Goal: Transaction & Acquisition: Subscribe to service/newsletter

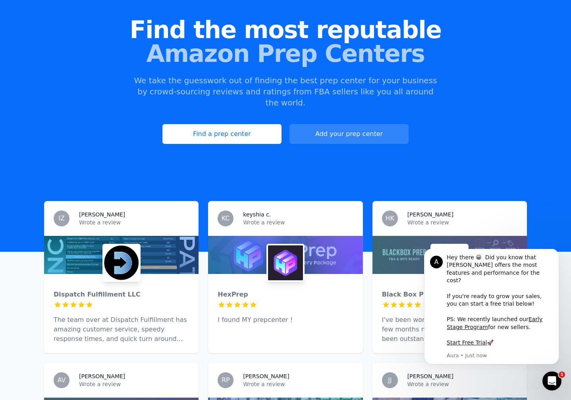
scroll to position [82, 0]
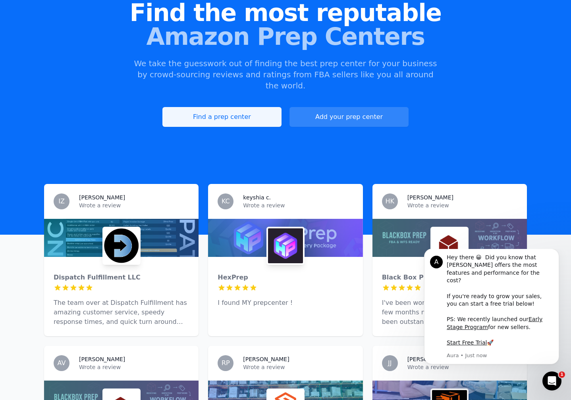
click at [241, 107] on link "Find a prep center" at bounding box center [221, 117] width 119 height 20
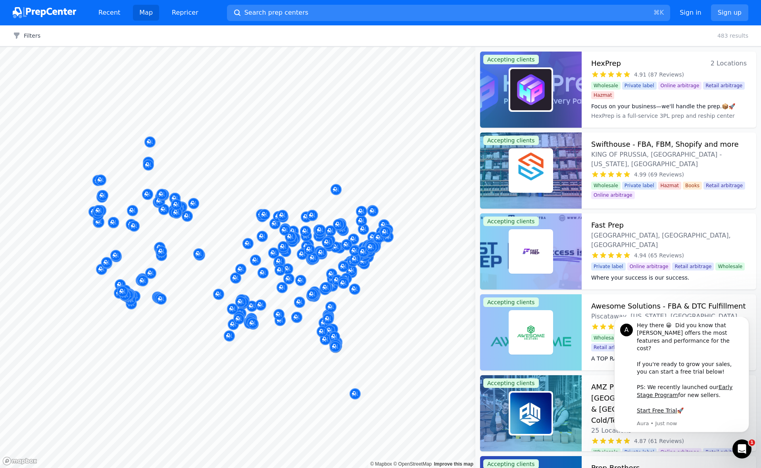
drag, startPoint x: 288, startPoint y: 267, endPoint x: 265, endPoint y: 277, distance: 25.1
click at [265, 277] on body "Recent Map Repricer Search prep centers ⌘ K Open main menu Sign in Sign up Filt…" at bounding box center [380, 234] width 761 height 468
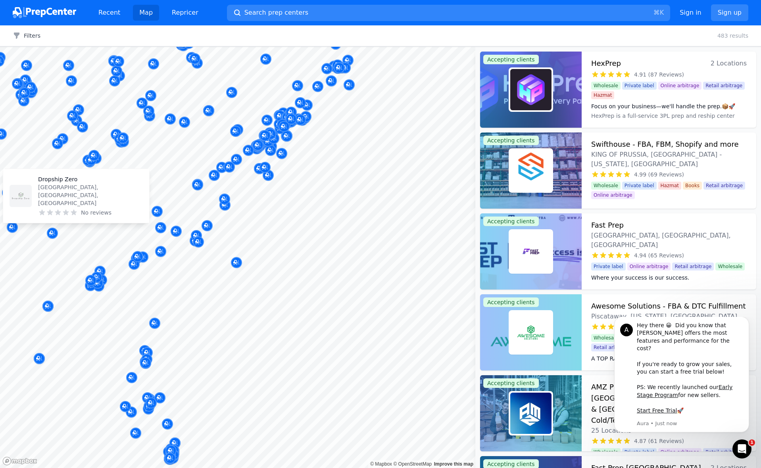
click at [54, 202] on p "[GEOGRAPHIC_DATA], [GEOGRAPHIC_DATA], [GEOGRAPHIC_DATA]" at bounding box center [90, 195] width 105 height 24
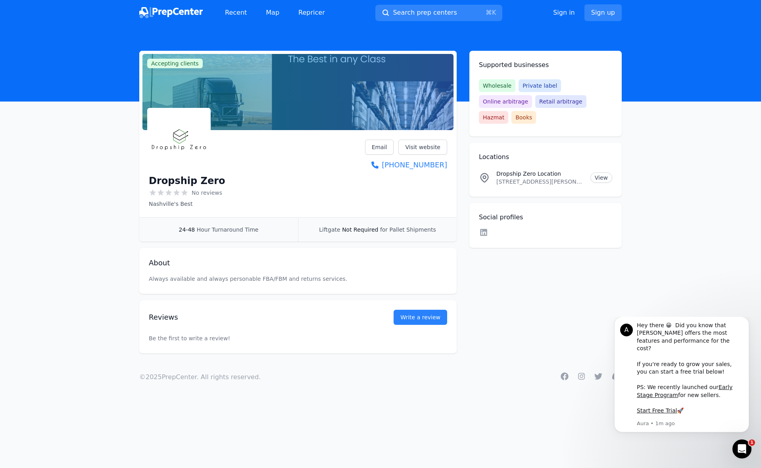
click at [322, 37] on header at bounding box center [380, 63] width 761 height 76
click at [184, 64] on span "Accepting clients" at bounding box center [175, 64] width 56 height 10
click at [570, 13] on link "Sign up" at bounding box center [602, 12] width 37 height 17
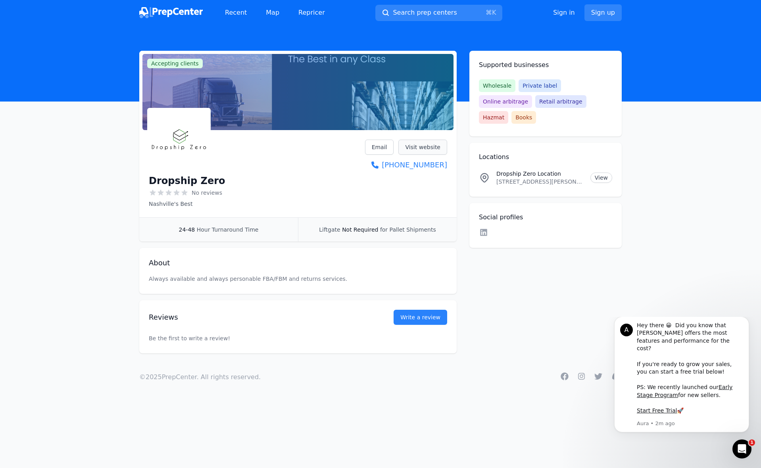
click at [428, 147] on link "Visit website" at bounding box center [422, 147] width 49 height 15
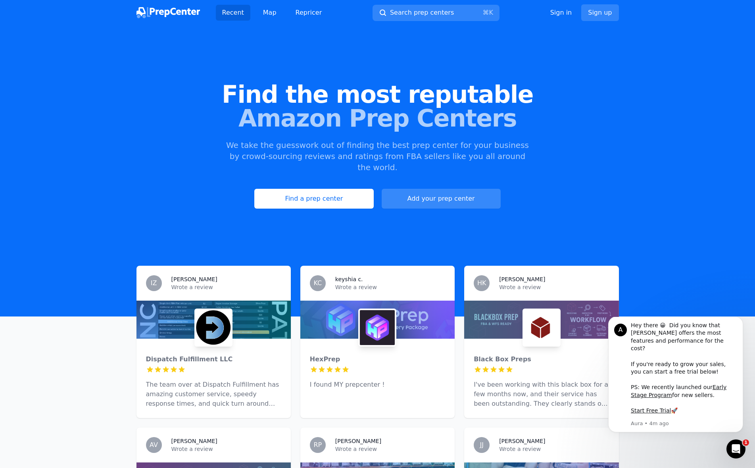
click at [441, 189] on link "Add your prep center" at bounding box center [441, 199] width 119 height 20
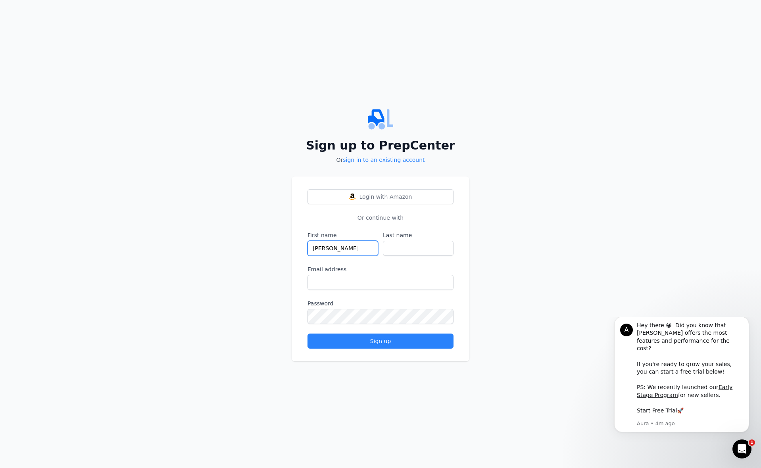
type input "Randal"
type input "Mita"
type input "rmm1392@gmail.com"
click at [387, 341] on div "Sign up" at bounding box center [380, 341] width 133 height 8
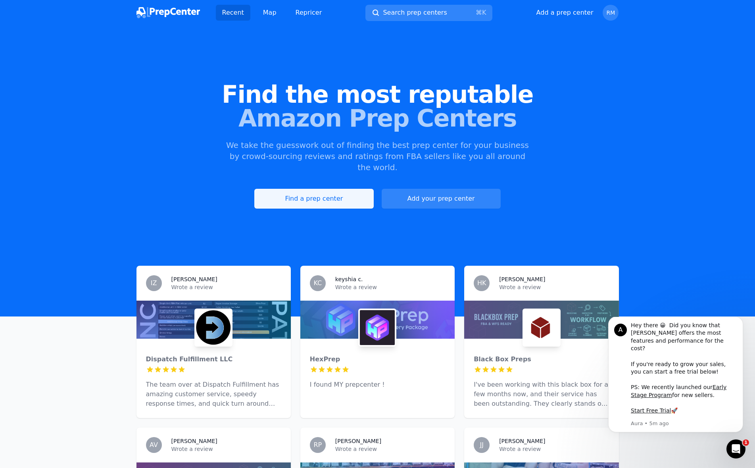
click at [321, 189] on link "Find a prep center" at bounding box center [313, 199] width 119 height 20
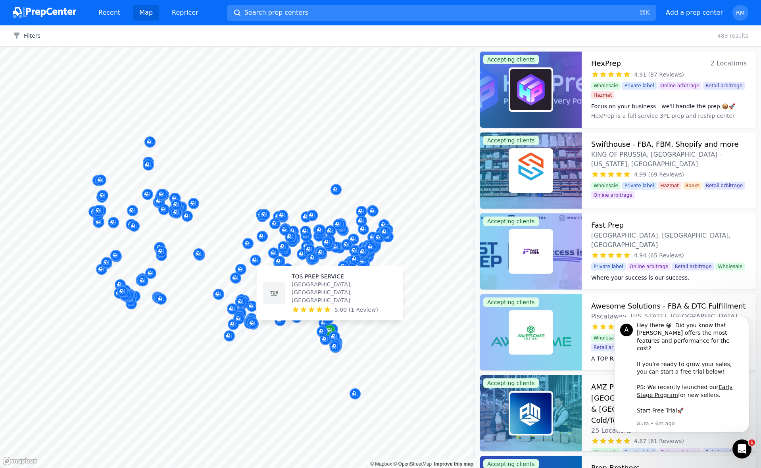
click at [333, 330] on icon "Map marker" at bounding box center [330, 331] width 6 height 8
click at [329, 329] on icon "Map marker" at bounding box center [330, 331] width 6 height 8
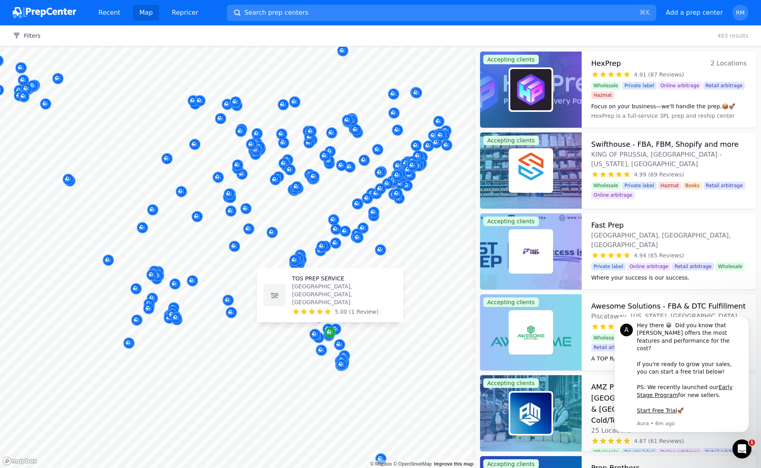
click at [329, 332] on icon "Map marker" at bounding box center [329, 332] width 4 height 4
